Goal: Information Seeking & Learning: Learn about a topic

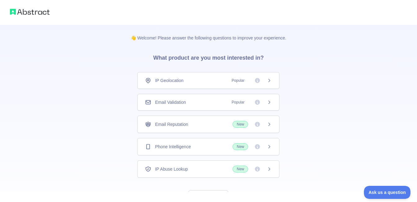
click at [203, 86] on div "IP Geolocation Popular" at bounding box center [208, 80] width 142 height 17
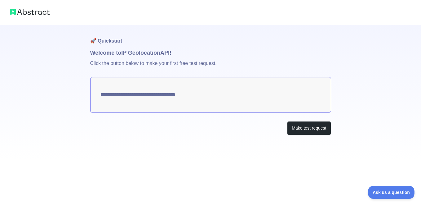
type textarea "**********"
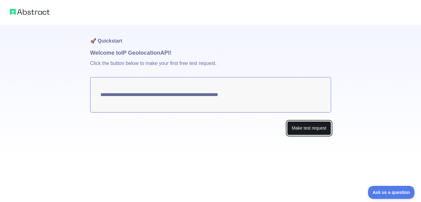
click at [299, 129] on button "Make test request" at bounding box center [309, 128] width 44 height 14
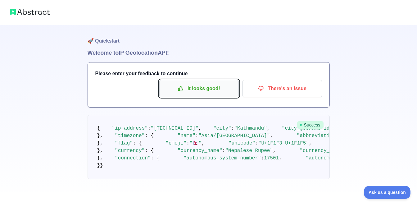
click at [210, 90] on p "It looks good!" at bounding box center [199, 88] width 70 height 11
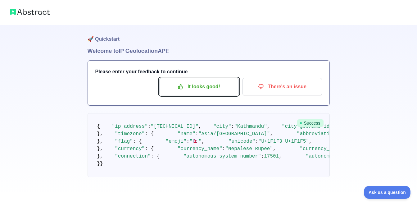
scroll to position [124, 0]
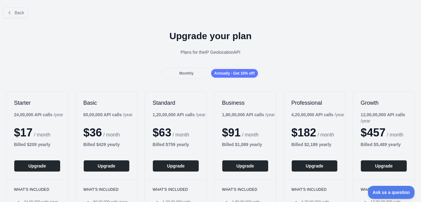
click at [197, 73] on div "Monthly" at bounding box center [186, 73] width 47 height 9
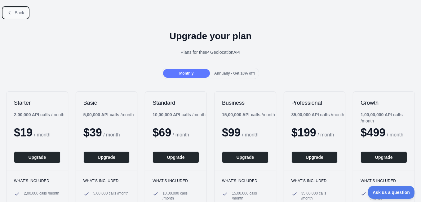
click at [13, 11] on button "Back" at bounding box center [15, 12] width 25 height 11
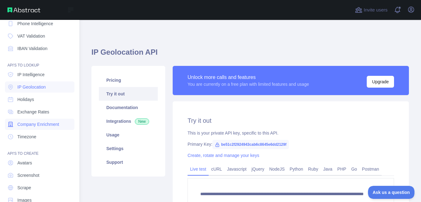
scroll to position [71, 0]
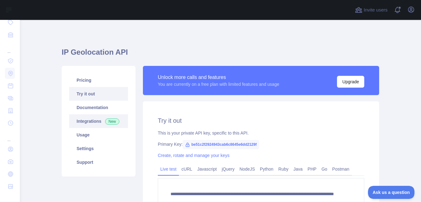
click at [106, 123] on span "New" at bounding box center [112, 121] width 14 height 6
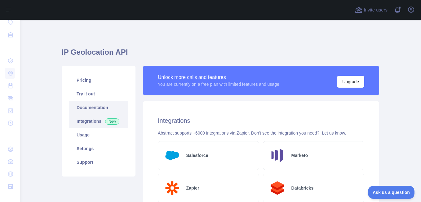
click at [92, 108] on link "Documentation" at bounding box center [98, 108] width 59 height 14
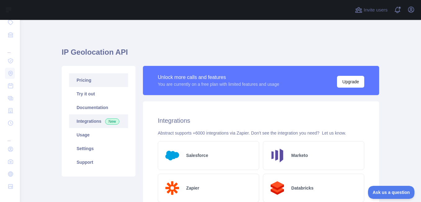
click at [98, 78] on link "Pricing" at bounding box center [98, 80] width 59 height 14
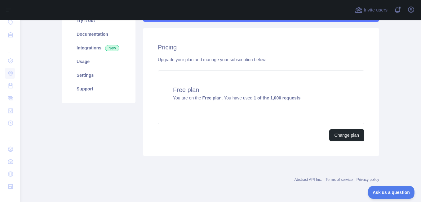
scroll to position [42, 0]
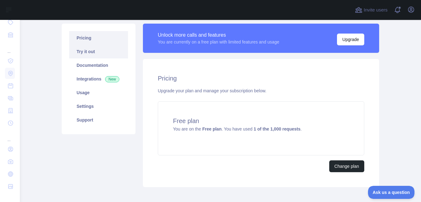
click at [91, 51] on link "Try it out" at bounding box center [98, 52] width 59 height 14
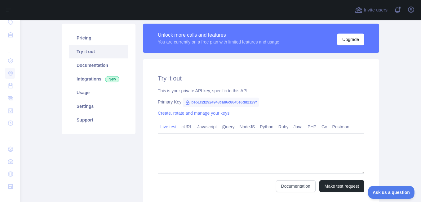
type textarea "**********"
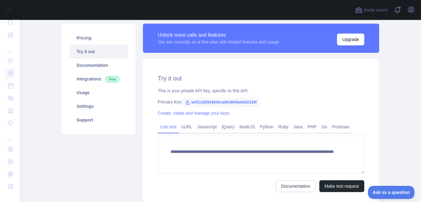
click at [214, 100] on span "be51c2f2924943cab6c8645e6dd2129f" at bounding box center [221, 101] width 77 height 9
copy span "be51c2f2924943cab6c8645e6dd2129f"
click at [186, 127] on link "cURL" at bounding box center [187, 127] width 16 height 10
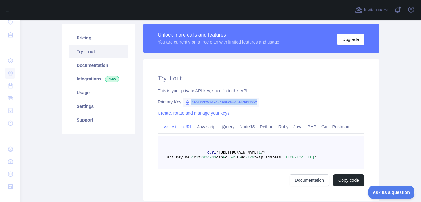
click at [171, 129] on link "Live test" at bounding box center [168, 127] width 21 height 10
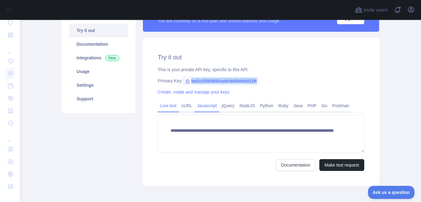
scroll to position [73, 0]
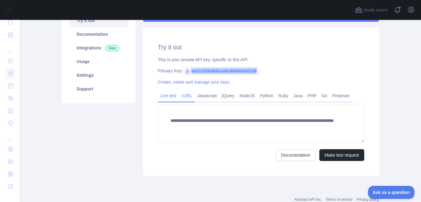
click at [187, 95] on link "cURL" at bounding box center [187, 96] width 16 height 10
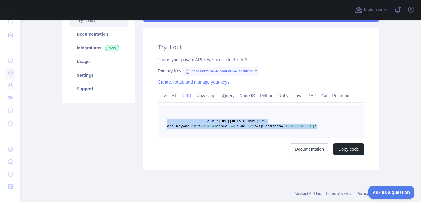
drag, startPoint x: 304, startPoint y: 129, endPoint x: 164, endPoint y: 121, distance: 139.8
click at [164, 121] on pre "curl '[URL][DOMAIN_NAME] 1 /?api_key=be 51 c 2 f 2924943 cab 6 c 8645 e 6 dd 21…" at bounding box center [261, 122] width 207 height 34
copy span "curl '[URL][DOMAIN_NAME] 1 /?api_key=be 51 c 2 f 2924943 cab 6 c 8645 e 6 dd 21…"
click at [168, 94] on link "Live test" at bounding box center [168, 96] width 21 height 10
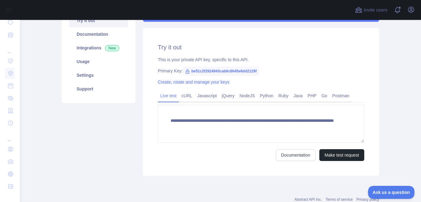
click at [201, 82] on link "Create, rotate and manage your keys" at bounding box center [194, 81] width 72 height 5
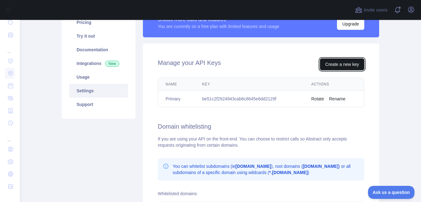
click at [334, 62] on button "Create a new key" at bounding box center [342, 64] width 44 height 12
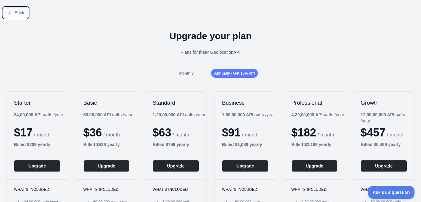
click at [12, 12] on button "Back" at bounding box center [15, 12] width 25 height 11
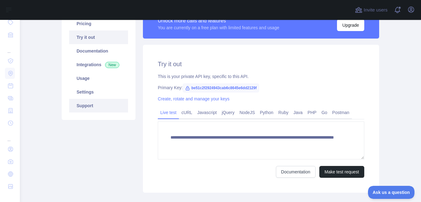
scroll to position [83, 0]
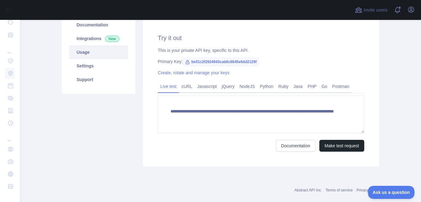
click at [103, 52] on link "Usage" at bounding box center [98, 52] width 59 height 14
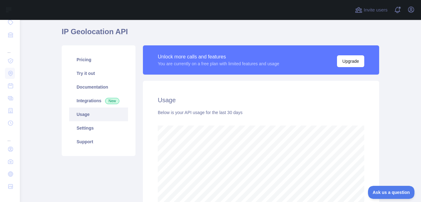
scroll to position [182, 397]
click at [88, 91] on link "Documentation" at bounding box center [98, 87] width 59 height 14
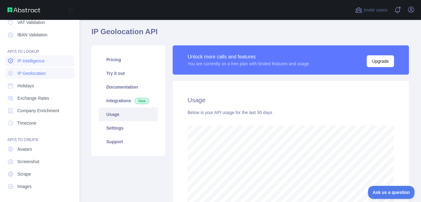
scroll to position [310076, 309920]
click at [44, 89] on link "Holidays" at bounding box center [39, 85] width 69 height 11
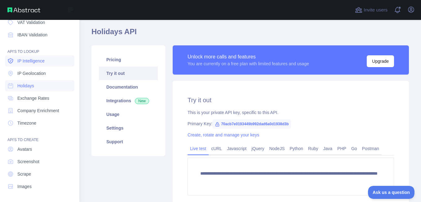
click at [39, 63] on span "IP Intelligence" at bounding box center [30, 61] width 27 height 6
click at [42, 71] on span "IP Geolocation" at bounding box center [31, 73] width 29 height 6
click at [38, 61] on span "IP Intelligence" at bounding box center [30, 61] width 27 height 6
click at [38, 71] on span "IP Geolocation" at bounding box center [31, 73] width 29 height 6
click at [34, 80] on link "Holidays" at bounding box center [39, 85] width 69 height 11
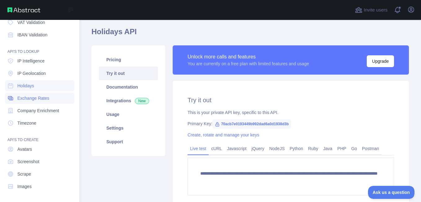
click at [35, 94] on link "Exchange Rates" at bounding box center [39, 97] width 69 height 11
click at [38, 109] on span "Company Enrichment" at bounding box center [38, 110] width 42 height 6
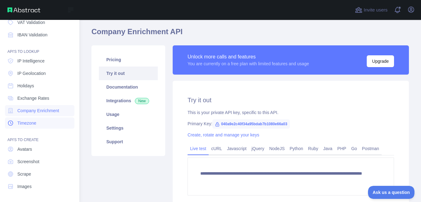
click at [32, 123] on span "Timezone" at bounding box center [26, 123] width 19 height 6
click at [35, 112] on span "Company Enrichment" at bounding box center [38, 110] width 42 height 6
click at [37, 100] on span "Exchange Rates" at bounding box center [33, 98] width 32 height 6
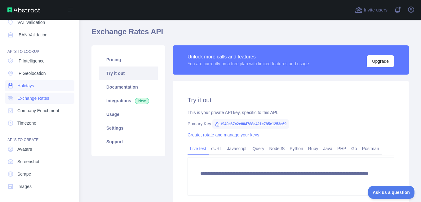
click at [36, 90] on link "Holidays" at bounding box center [39, 85] width 69 height 11
click at [37, 80] on nav "Dashboard API'S TO VERIFY Email Validation Email Reputation Phone Intelligence …" at bounding box center [39, 69] width 69 height 243
click at [39, 69] on link "IP Geolocation" at bounding box center [39, 73] width 69 height 11
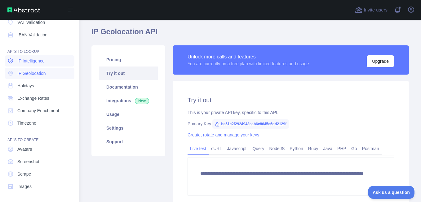
click at [39, 61] on span "IP Intelligence" at bounding box center [30, 61] width 27 height 6
click at [35, 61] on span "IP Intelligence" at bounding box center [30, 61] width 27 height 6
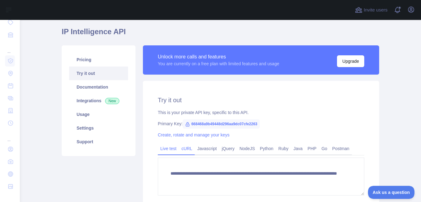
click at [184, 150] on link "cURL" at bounding box center [187, 148] width 16 height 10
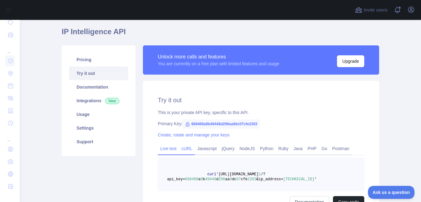
click at [174, 151] on link "Live test" at bounding box center [168, 148] width 21 height 10
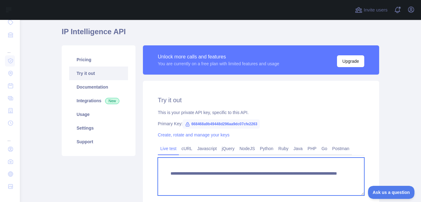
drag, startPoint x: 310, startPoint y: 181, endPoint x: 160, endPoint y: 169, distance: 150.7
click at [160, 169] on textarea "**********" at bounding box center [261, 176] width 207 height 38
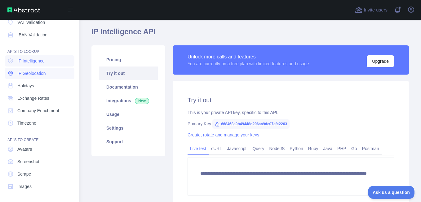
click at [38, 72] on span "IP Geolocation" at bounding box center [31, 73] width 29 height 6
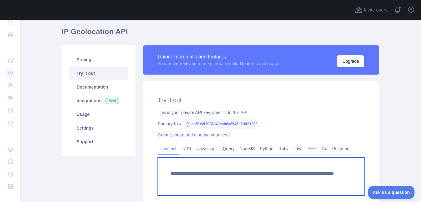
drag, startPoint x: 314, startPoint y: 180, endPoint x: 168, endPoint y: 169, distance: 146.6
click at [168, 169] on textarea "**********" at bounding box center [261, 176] width 207 height 38
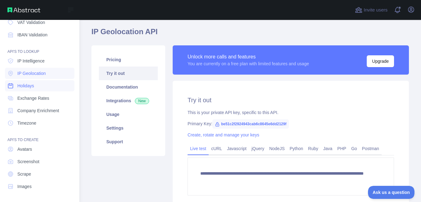
click at [43, 87] on link "Holidays" at bounding box center [39, 85] width 69 height 11
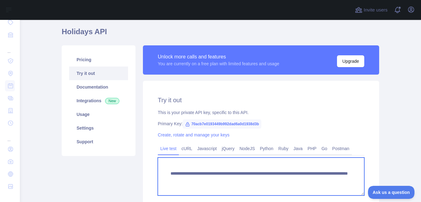
drag, startPoint x: 190, startPoint y: 186, endPoint x: 158, endPoint y: 174, distance: 33.8
click at [158, 174] on textarea "**********" at bounding box center [261, 176] width 207 height 38
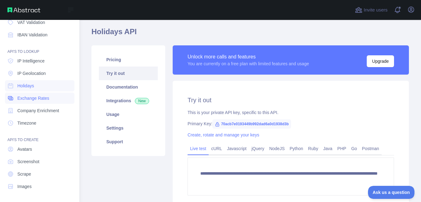
click at [42, 97] on span "Exchange Rates" at bounding box center [33, 98] width 32 height 6
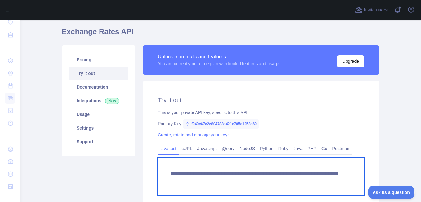
drag, startPoint x: 319, startPoint y: 183, endPoint x: 169, endPoint y: 174, distance: 150.5
click at [169, 174] on textarea "**********" at bounding box center [261, 176] width 207 height 38
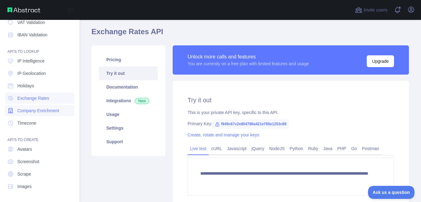
click at [38, 112] on span "Company Enrichment" at bounding box center [38, 110] width 42 height 6
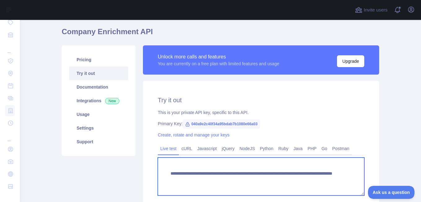
drag, startPoint x: 308, startPoint y: 182, endPoint x: 162, endPoint y: 171, distance: 146.2
click at [162, 171] on textarea "**********" at bounding box center [261, 176] width 207 height 38
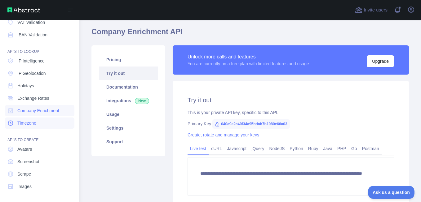
click at [36, 126] on span "Timezone" at bounding box center [26, 123] width 19 height 6
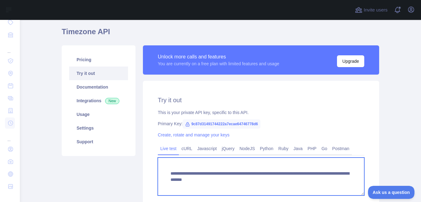
drag, startPoint x: 337, startPoint y: 183, endPoint x: 165, endPoint y: 164, distance: 172.5
click at [165, 164] on textarea "**********" at bounding box center [261, 176] width 207 height 38
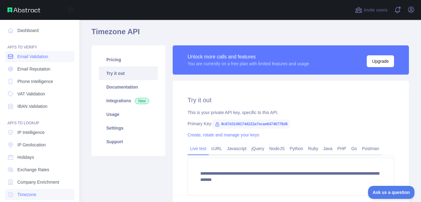
click at [44, 57] on span "Email Validation" at bounding box center [32, 56] width 31 height 6
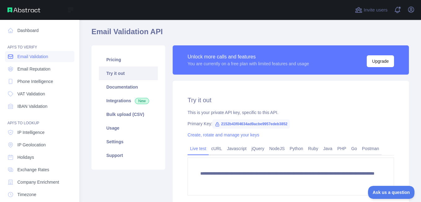
click at [22, 55] on span "Email Validation" at bounding box center [32, 56] width 31 height 6
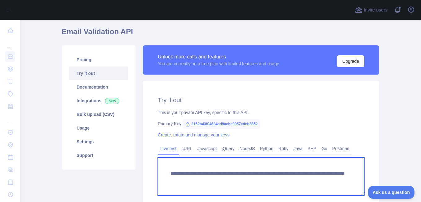
drag, startPoint x: 328, startPoint y: 181, endPoint x: 164, endPoint y: 171, distance: 163.8
click at [164, 171] on textarea "**********" at bounding box center [261, 176] width 207 height 38
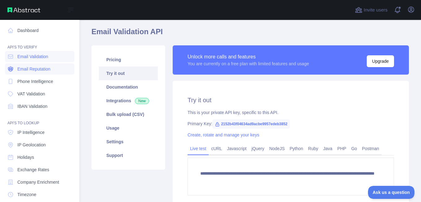
click at [30, 67] on span "Email Reputation" at bounding box center [33, 69] width 33 height 6
click at [11, 69] on icon at bounding box center [10, 69] width 2 height 2
click at [16, 61] on link "Email Validation" at bounding box center [39, 56] width 69 height 11
click at [18, 69] on span "Email Reputation" at bounding box center [33, 69] width 33 height 6
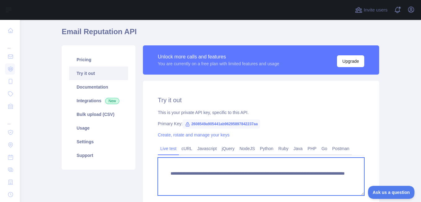
drag, startPoint x: 329, startPoint y: 182, endPoint x: 166, endPoint y: 170, distance: 163.0
click at [166, 170] on textarea "**********" at bounding box center [261, 176] width 207 height 38
drag, startPoint x: 299, startPoint y: 182, endPoint x: 158, endPoint y: 173, distance: 141.4
click at [158, 173] on textarea "**********" at bounding box center [261, 176] width 207 height 38
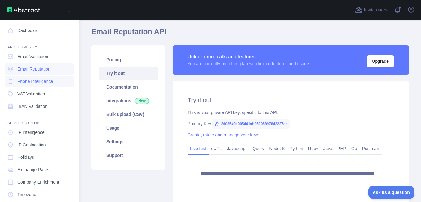
click at [41, 80] on span "Phone Intelligence" at bounding box center [35, 81] width 36 height 6
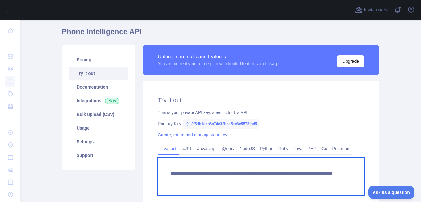
drag, startPoint x: 312, startPoint y: 182, endPoint x: 162, endPoint y: 173, distance: 150.7
click at [162, 173] on textarea "**********" at bounding box center [261, 176] width 207 height 38
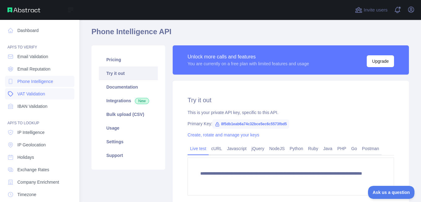
click at [44, 98] on link "VAT Validation" at bounding box center [39, 93] width 69 height 11
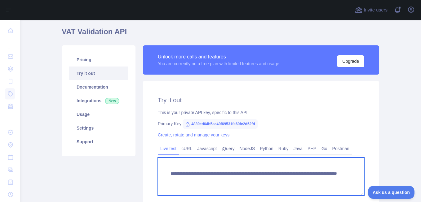
drag, startPoint x: 256, startPoint y: 180, endPoint x: 169, endPoint y: 174, distance: 87.4
click at [169, 174] on textarea "**********" at bounding box center [261, 176] width 207 height 38
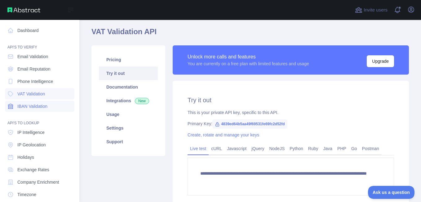
click at [32, 109] on link "IBAN Validation" at bounding box center [39, 106] width 69 height 11
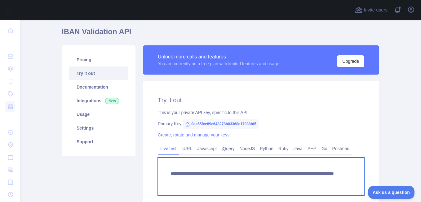
drag, startPoint x: 316, startPoint y: 181, endPoint x: 167, endPoint y: 173, distance: 149.1
click at [167, 173] on textarea "**********" at bounding box center [261, 176] width 207 height 38
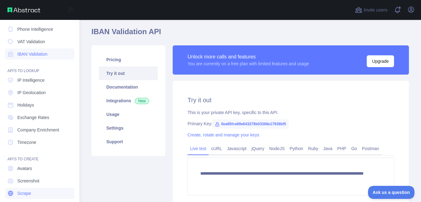
scroll to position [62, 0]
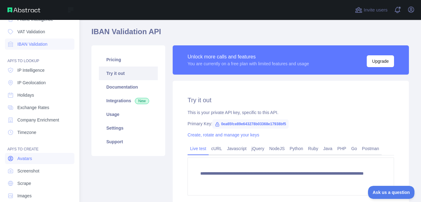
click at [37, 159] on link "Avatars" at bounding box center [39, 158] width 69 height 11
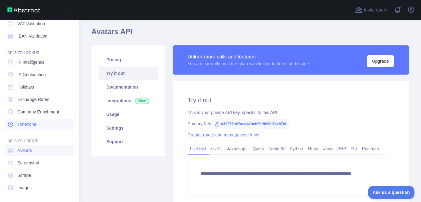
scroll to position [71, 0]
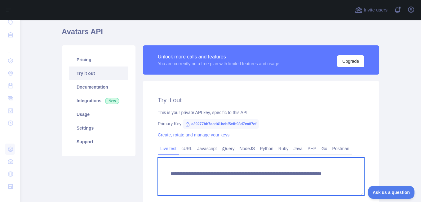
drag, startPoint x: 326, startPoint y: 182, endPoint x: 166, endPoint y: 173, distance: 160.4
click at [166, 173] on textarea "**********" at bounding box center [261, 176] width 207 height 38
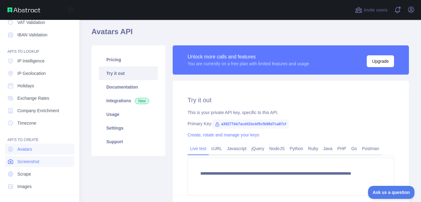
click at [45, 159] on link "Screenshot" at bounding box center [39, 161] width 69 height 11
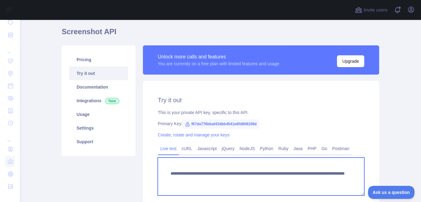
drag, startPoint x: 334, startPoint y: 182, endPoint x: 167, endPoint y: 173, distance: 166.8
click at [167, 173] on textarea "**********" at bounding box center [261, 176] width 207 height 38
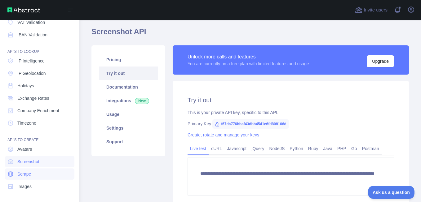
click at [37, 173] on link "Scrape" at bounding box center [39, 173] width 69 height 11
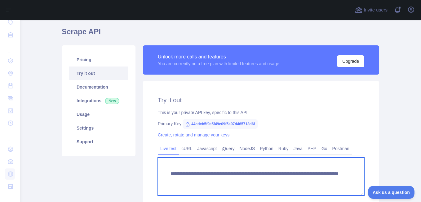
drag, startPoint x: 289, startPoint y: 180, endPoint x: 165, endPoint y: 175, distance: 123.9
click at [165, 175] on textarea "**********" at bounding box center [261, 176] width 207 height 38
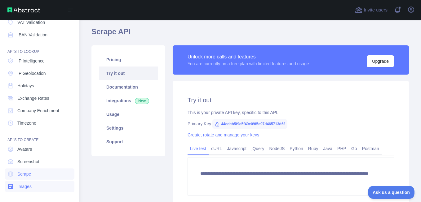
click at [27, 187] on span "Images" at bounding box center [24, 186] width 14 height 6
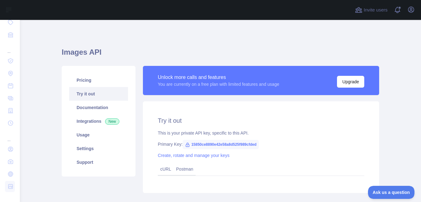
scroll to position [37, 0]
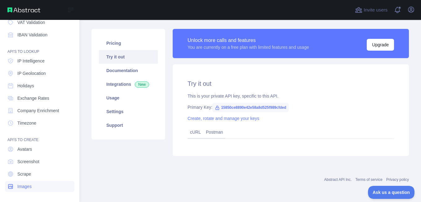
click at [35, 188] on link "Images" at bounding box center [39, 186] width 69 height 11
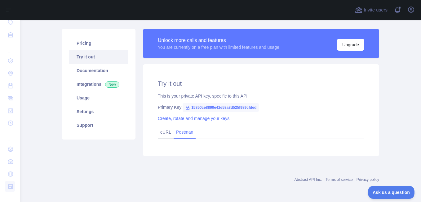
click at [185, 132] on link "Postman" at bounding box center [185, 132] width 22 height 10
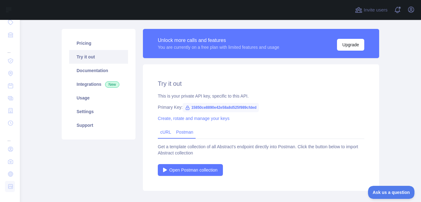
click at [165, 134] on link "cURL" at bounding box center [165, 131] width 11 height 5
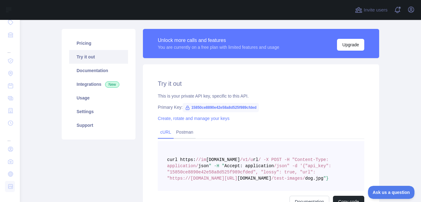
scroll to position [103, 0]
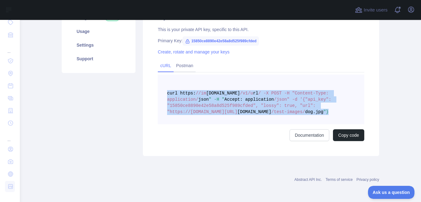
drag, startPoint x: 339, startPoint y: 112, endPoint x: 160, endPoint y: 91, distance: 180.0
click at [160, 91] on pre "curl https: //im [DOMAIN_NAME] /v1/u rl / -X POST -H "Content-Type: application…" at bounding box center [261, 99] width 207 height 50
copy span "curl https: //im [DOMAIN_NAME] /v1/u rl / -X POST -H "Content-Type: application…"
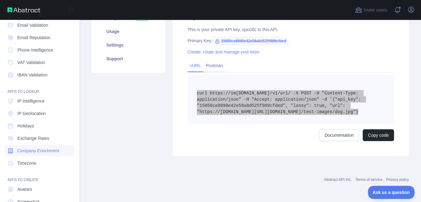
scroll to position [0, 0]
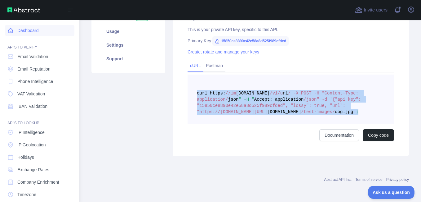
click at [37, 33] on link "Dashboard" at bounding box center [39, 30] width 69 height 11
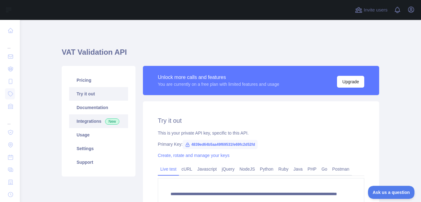
click at [89, 117] on link "Integrations New" at bounding box center [98, 121] width 59 height 14
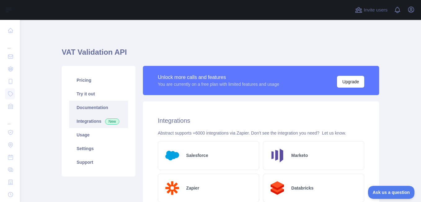
click at [96, 108] on link "Documentation" at bounding box center [98, 108] width 59 height 14
